Goal: Information Seeking & Learning: Learn about a topic

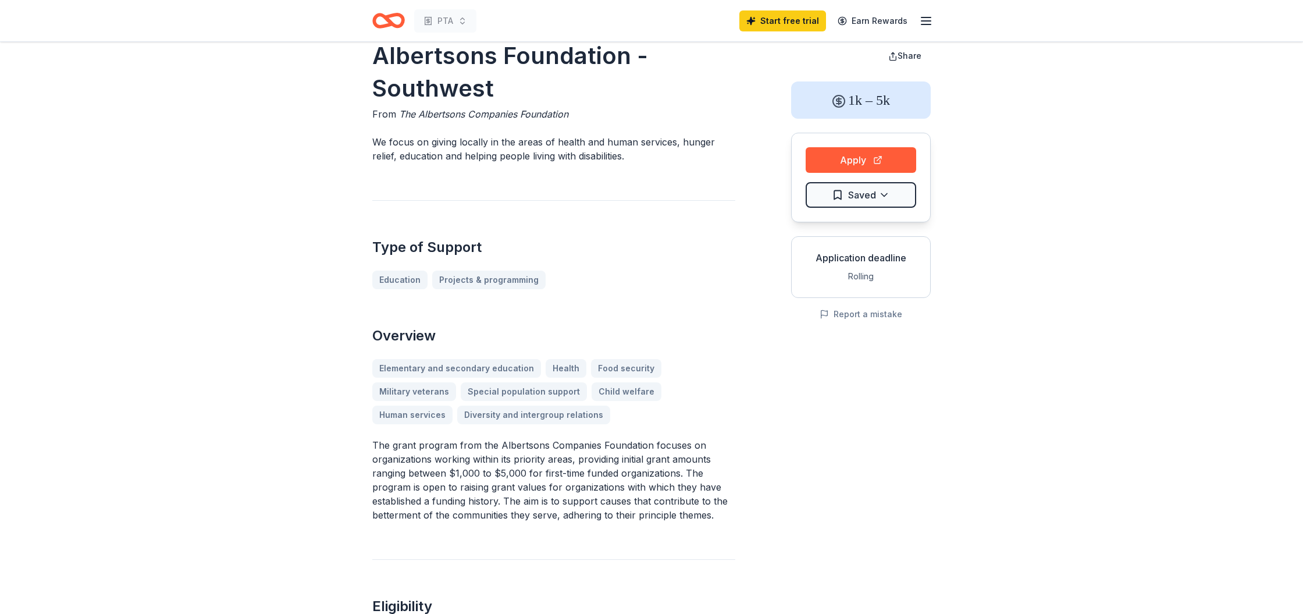
scroll to position [22, 0]
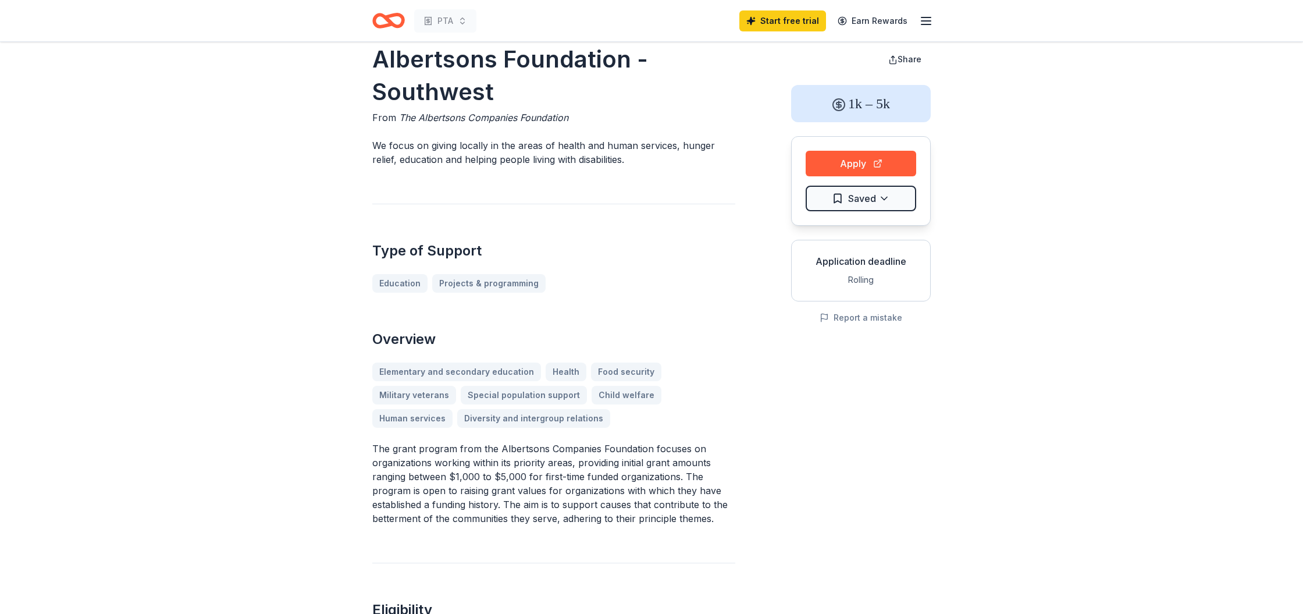
click at [392, 29] on icon "Home" at bounding box center [388, 20] width 33 height 27
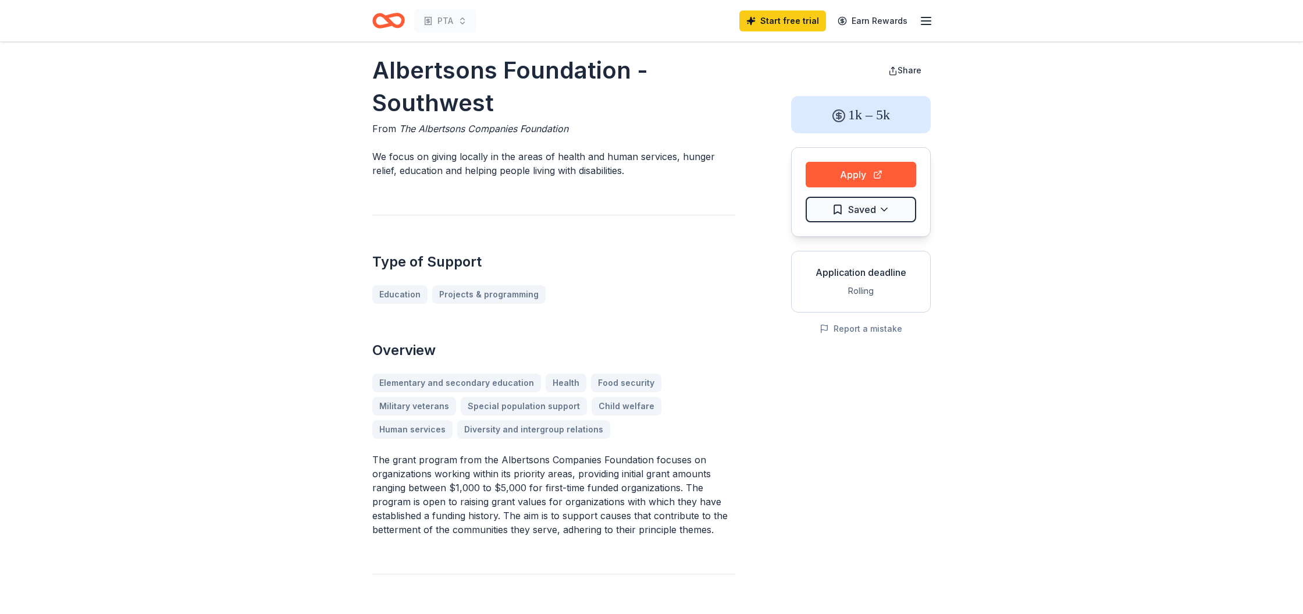
scroll to position [9, 0]
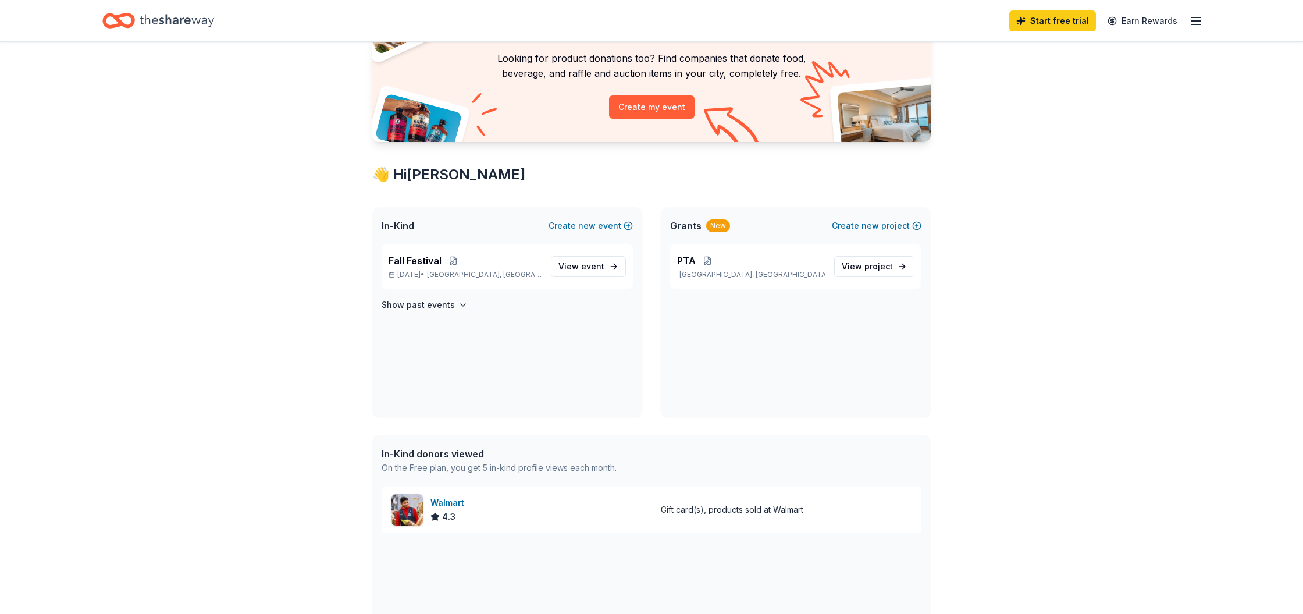
scroll to position [88, 0]
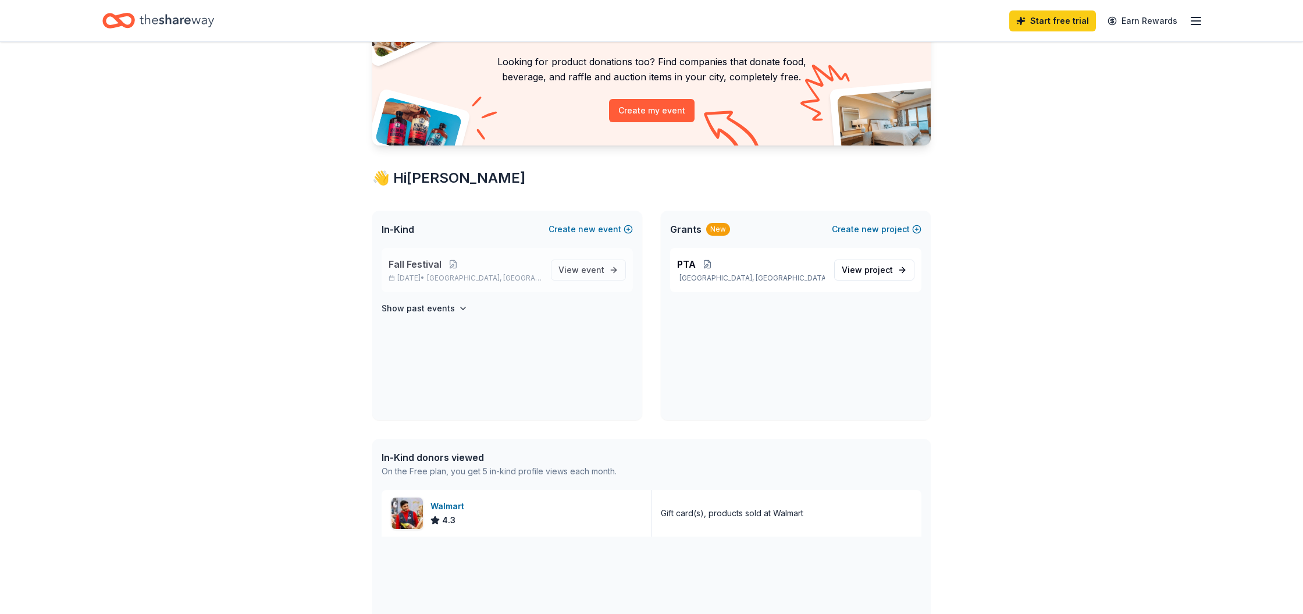
click at [486, 266] on p "Fall Festival" at bounding box center [465, 264] width 153 height 14
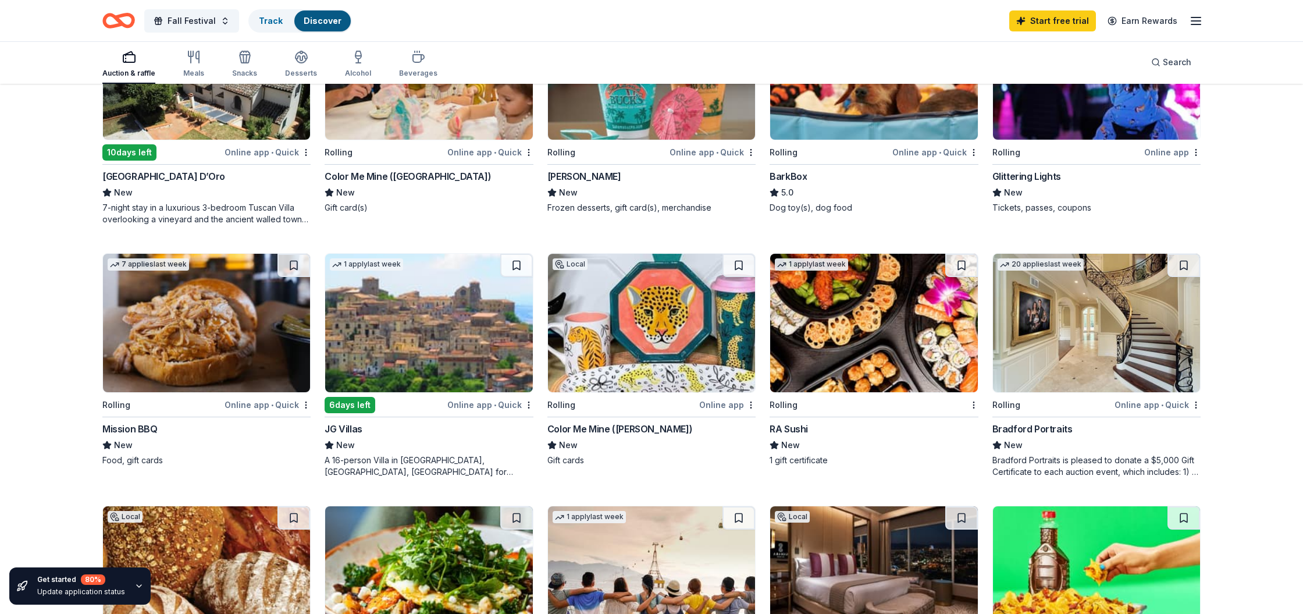
scroll to position [467, 0]
click at [1112, 457] on div "Bradford Portraits is pleased to donate a $5,000 Gift Certificate to each aucti…" at bounding box center [1097, 465] width 208 height 23
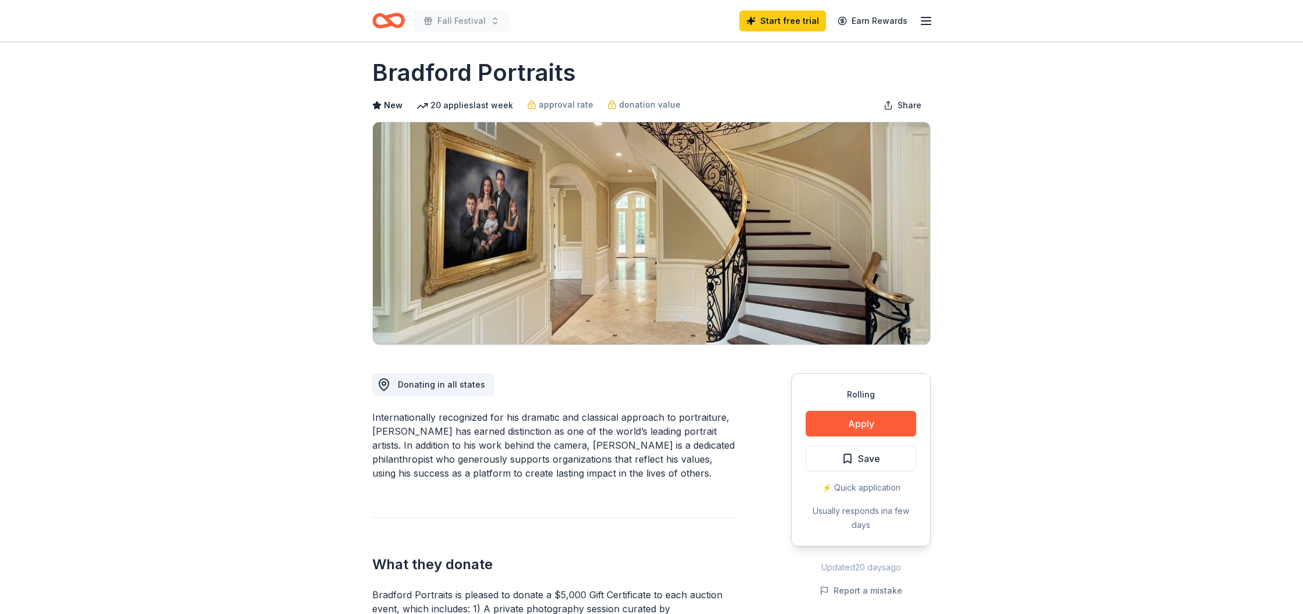
scroll to position [5, 0]
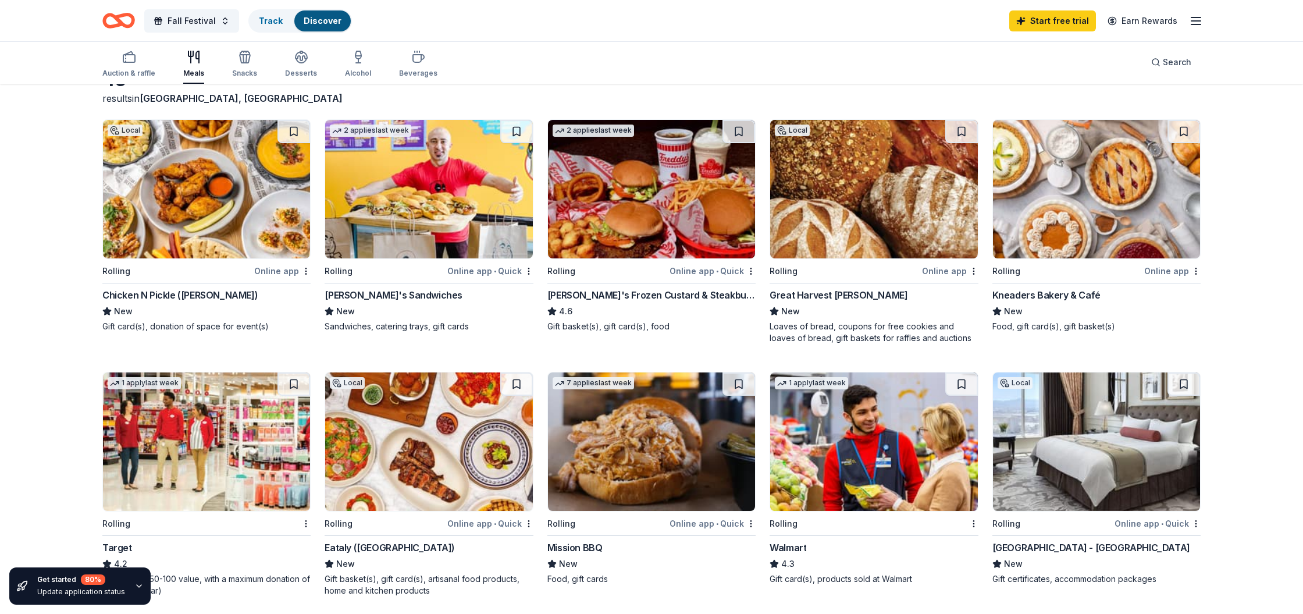
scroll to position [83, 0]
